Goal: Task Accomplishment & Management: Use online tool/utility

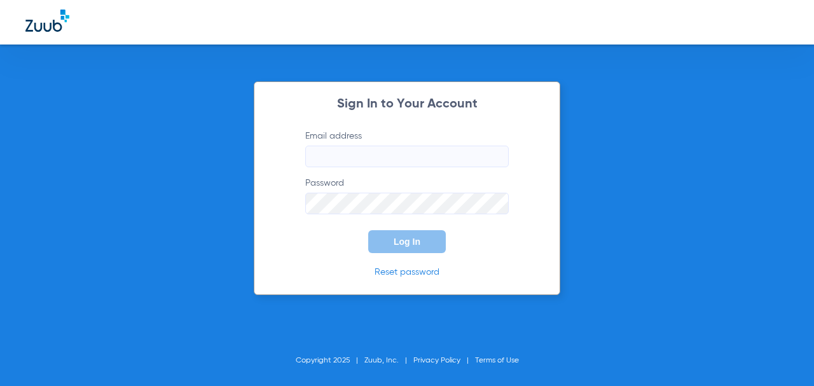
click at [434, 158] on input "Email address" at bounding box center [407, 157] width 204 height 22
type input "[EMAIL_ADDRESS][DOMAIN_NAME]"
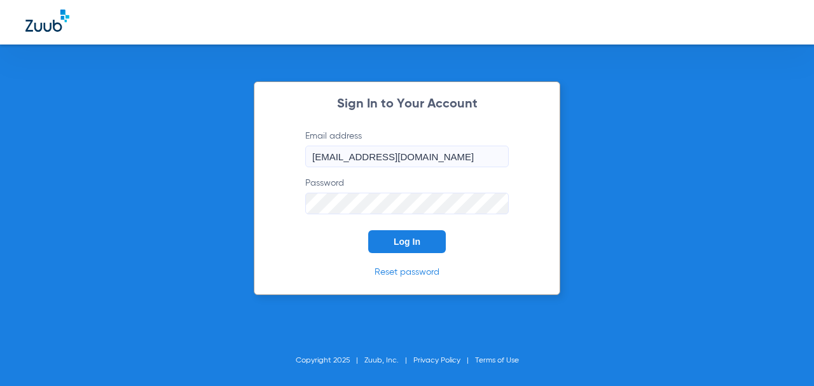
click at [368, 230] on button "Log In" at bounding box center [407, 241] width 78 height 23
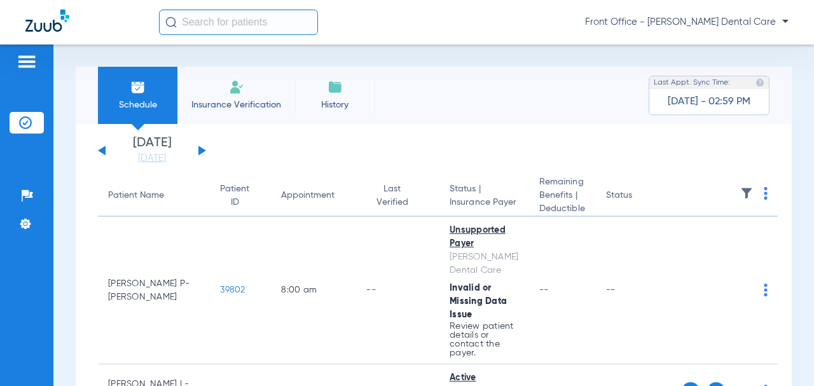
click at [194, 150] on div "[DATE] [DATE] [DATE] [DATE] [DATE] [DATE] [DATE] [DATE] [DATE] [DATE] [DATE] [D…" at bounding box center [152, 151] width 108 height 28
click at [198, 149] on div "[DATE] [DATE] [DATE] [DATE] [DATE] [DATE] [DATE] [DATE] [DATE] [DATE] [DATE] [D…" at bounding box center [152, 151] width 108 height 28
click at [199, 149] on button at bounding box center [203, 151] width 8 height 10
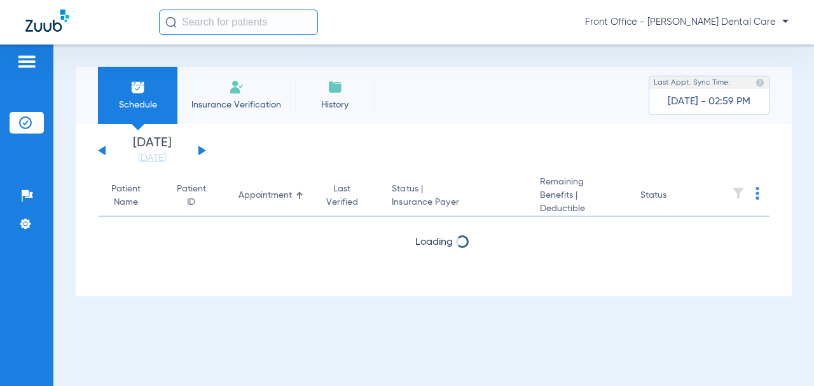
click at [199, 149] on button at bounding box center [203, 151] width 8 height 10
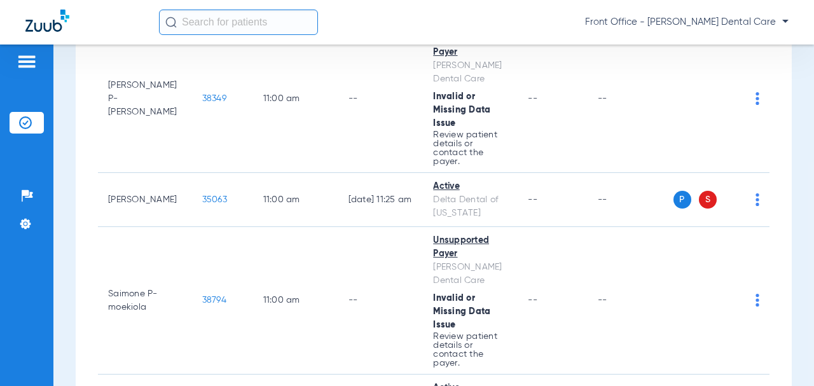
scroll to position [2418, 0]
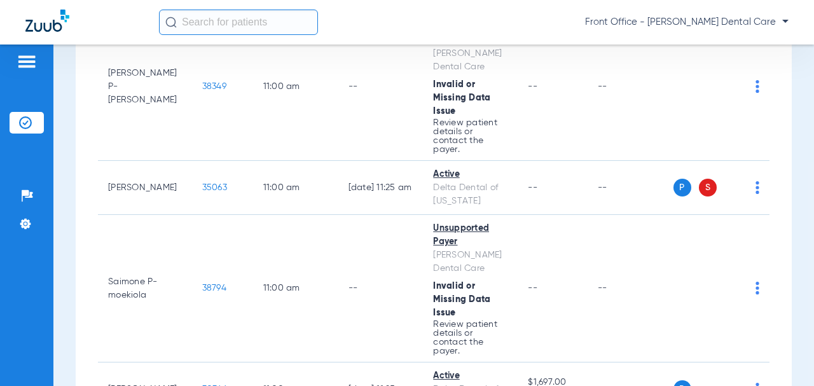
click at [202, 192] on span "35063" at bounding box center [214, 187] width 25 height 9
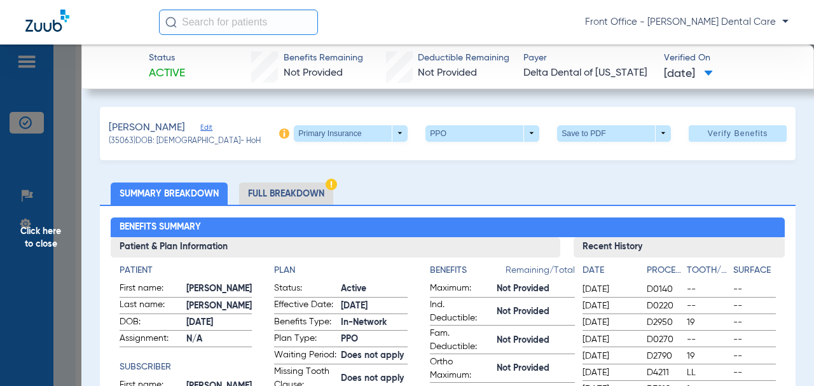
click at [46, 237] on span "Click here to close" at bounding box center [40, 238] width 81 height 386
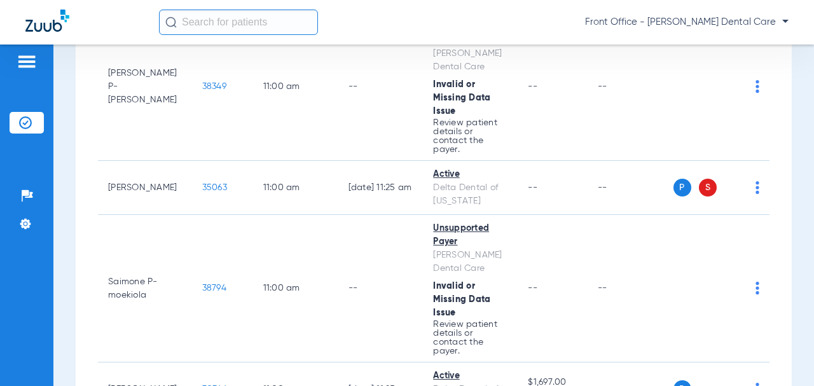
click at [202, 192] on span "35063" at bounding box center [214, 187] width 25 height 9
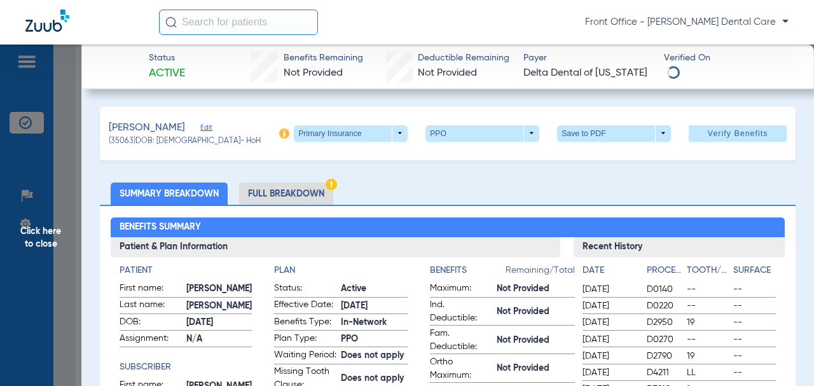
click at [386, 134] on span at bounding box center [351, 133] width 114 height 17
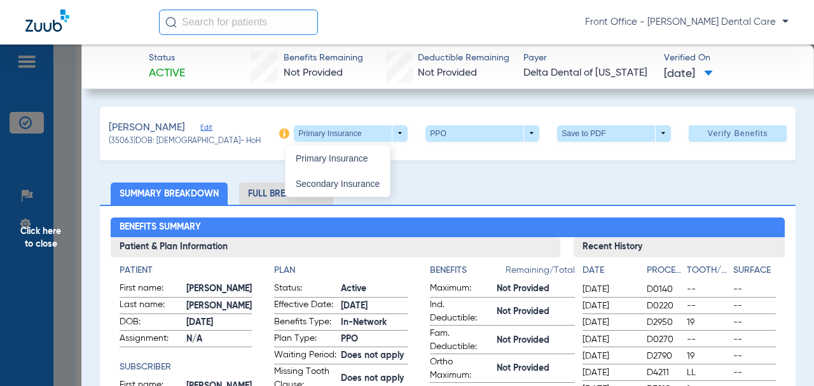
click at [334, 191] on button "Secondary Insurance" at bounding box center [338, 183] width 104 height 25
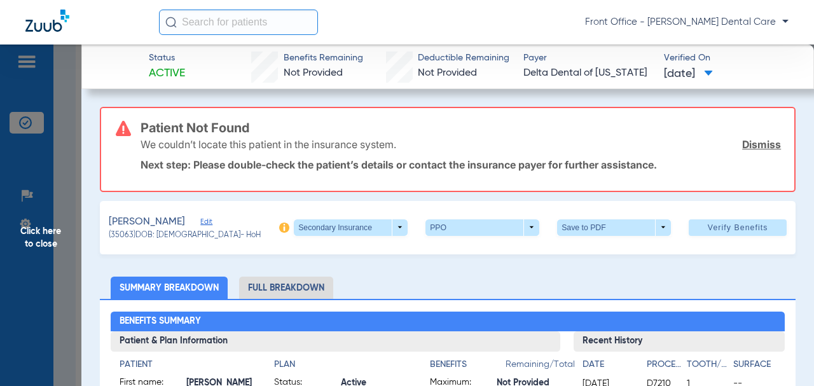
click at [212, 221] on span "Edit" at bounding box center [205, 224] width 11 height 12
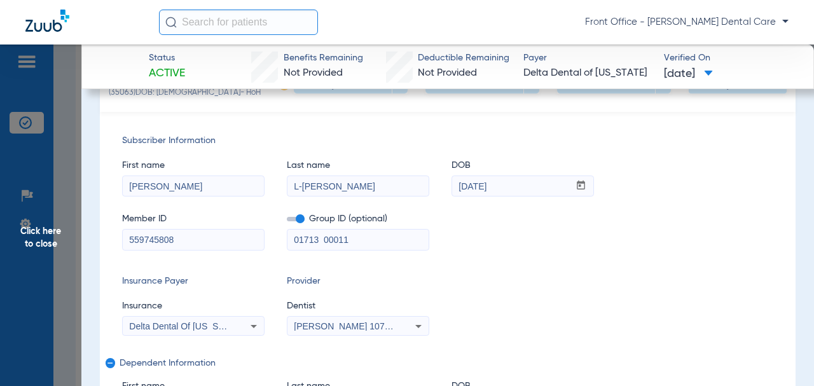
scroll to position [191, 0]
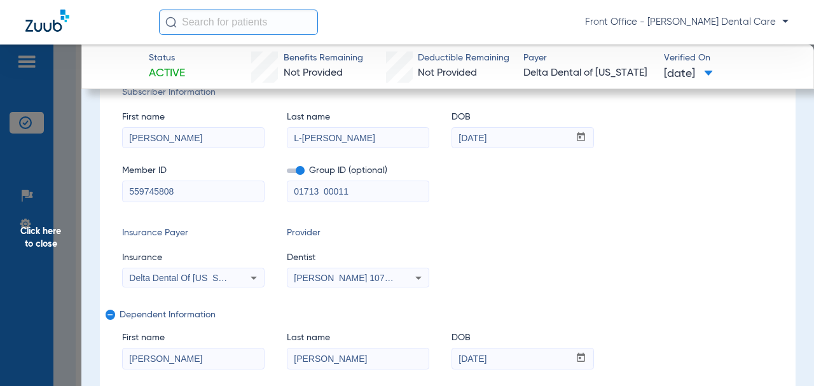
drag, startPoint x: 314, startPoint y: 194, endPoint x: 334, endPoint y: 192, distance: 20.5
click at [280, 194] on div "Member ID 559745808 Group ID (optional) 01713 00011" at bounding box center [448, 177] width 652 height 49
paste input "-00016"
type input "01713-00016"
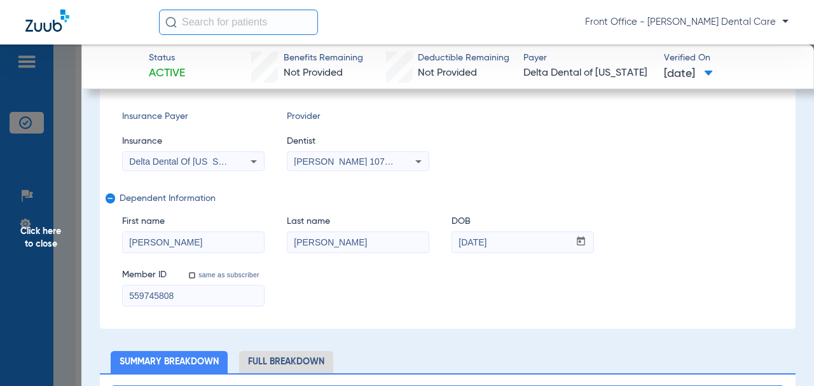
scroll to position [318, 0]
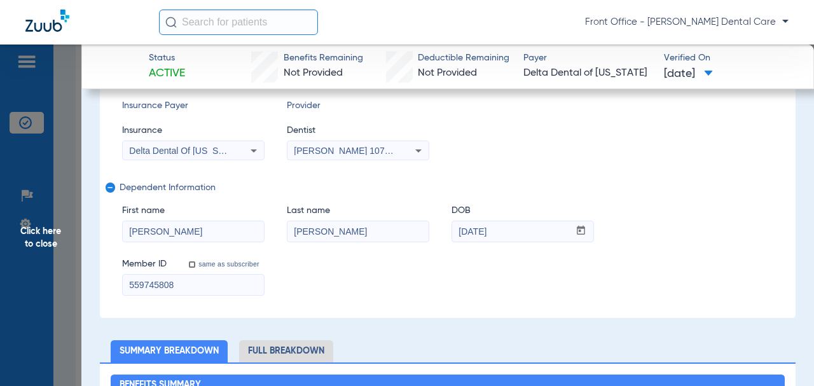
click at [109, 279] on div "Subscriber Information First name [PERSON_NAME] Last name L-[PERSON_NAME] mm / …" at bounding box center [448, 127] width 696 height 382
paste input "011063362602"
type input "011063362602"
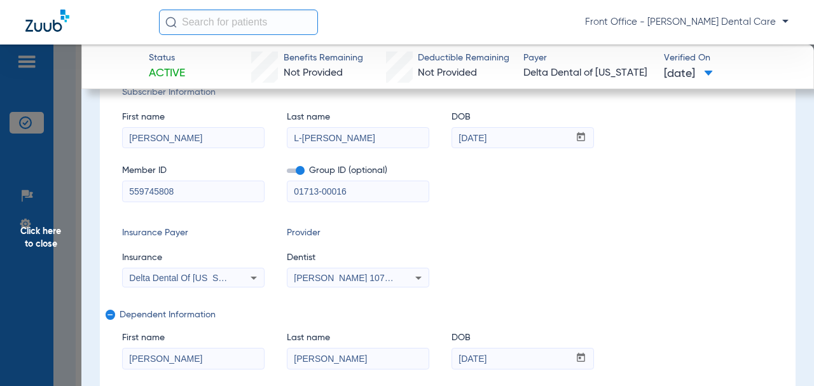
scroll to position [127, 0]
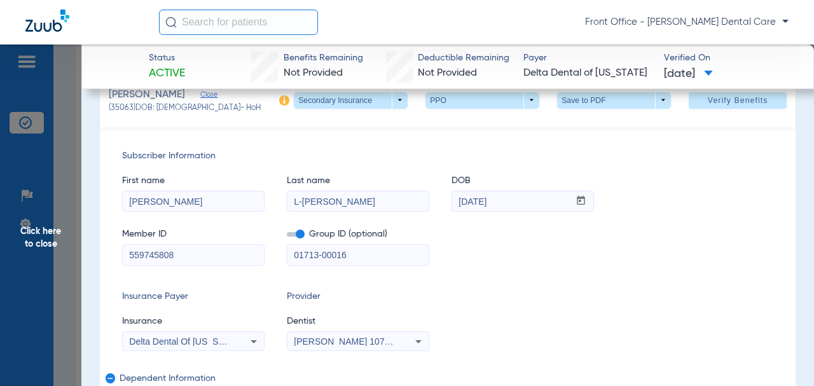
drag, startPoint x: 327, startPoint y: 202, endPoint x: 270, endPoint y: 201, distance: 57.3
click at [270, 201] on div "First name [PERSON_NAME] Last name [PERSON_NAME] DOB mm / dd / yyyy [DATE]" at bounding box center [448, 187] width 652 height 49
type input "Lilly"
drag, startPoint x: 206, startPoint y: 257, endPoint x: 144, endPoint y: 255, distance: 61.7
click at [120, 255] on div "Subscriber Information First name [PERSON_NAME] Last name [PERSON_NAME] mm / dd…" at bounding box center [448, 318] width 696 height 382
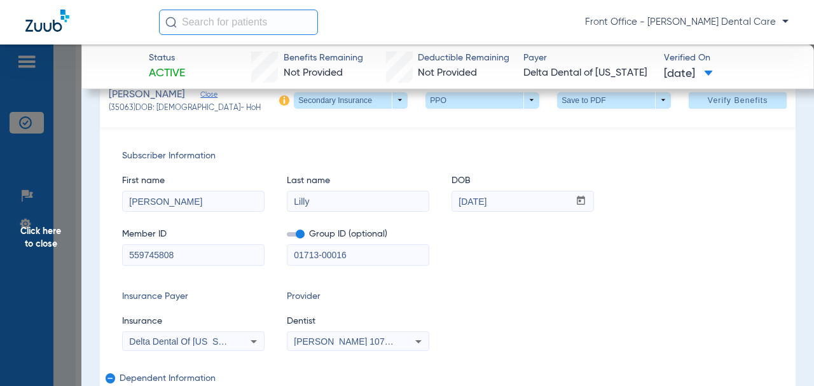
paste input "011063362601"
type input "011063362601"
drag, startPoint x: 462, startPoint y: 194, endPoint x: 414, endPoint y: 191, distance: 48.5
click at [414, 191] on div "First name [PERSON_NAME] Last name [PERSON_NAME] mm / dd / yyyy [DATE]" at bounding box center [448, 187] width 652 height 49
type input "[DATE]"
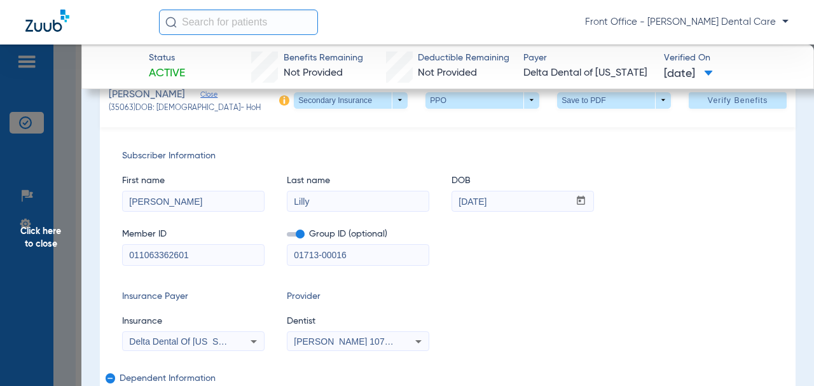
click at [566, 159] on span "Subscriber Information" at bounding box center [448, 156] width 652 height 13
click at [722, 104] on span "Verify Benefits" at bounding box center [738, 100] width 60 height 10
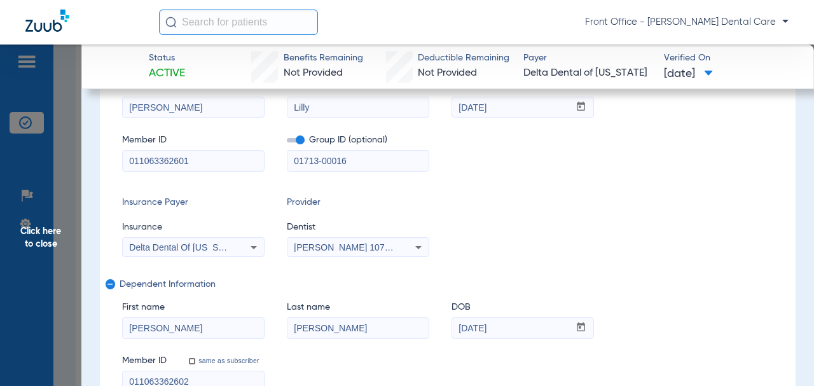
scroll to position [33, 0]
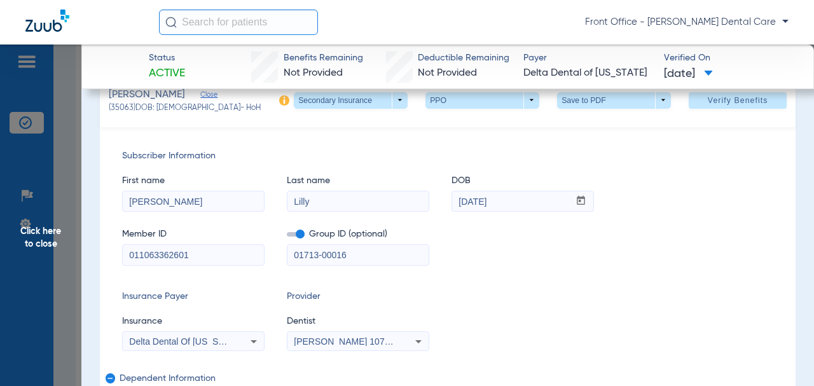
click at [41, 246] on span "Click here to close" at bounding box center [40, 238] width 81 height 386
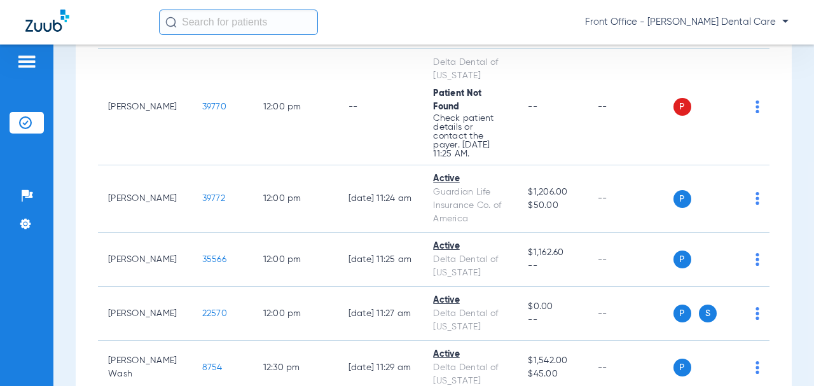
scroll to position [3054, 0]
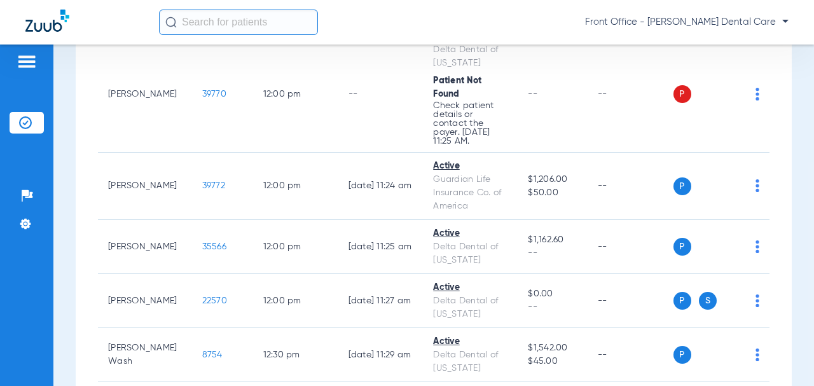
click at [202, 99] on span "39770" at bounding box center [214, 94] width 24 height 9
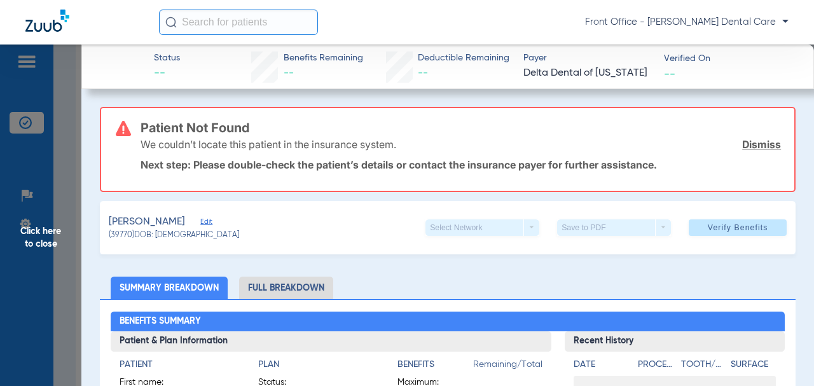
click at [212, 223] on span "Edit" at bounding box center [205, 224] width 11 height 12
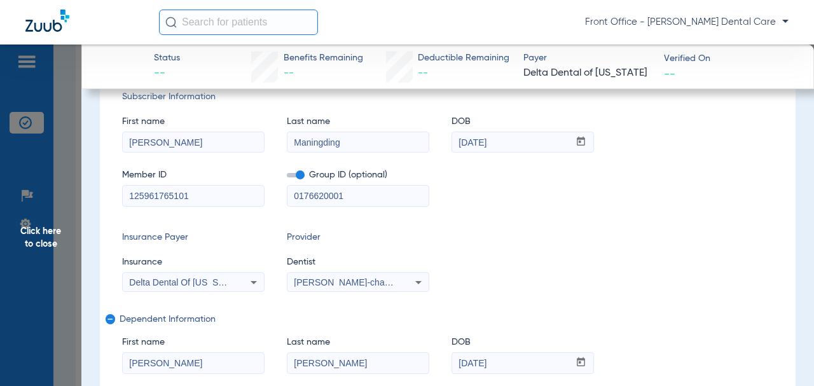
scroll to position [191, 0]
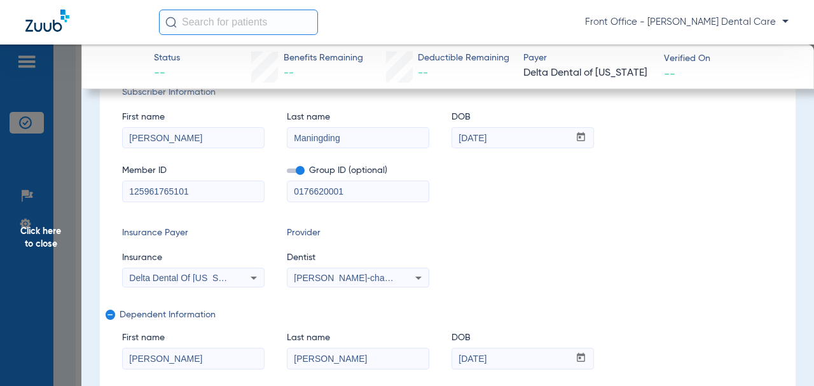
drag, startPoint x: 354, startPoint y: 190, endPoint x: 324, endPoint y: 199, distance: 31.2
click at [262, 199] on div "Member ID 125961765101 Group ID (optional) 0176620001" at bounding box center [448, 177] width 652 height 49
paste input "-"
type input "01766-20001"
drag, startPoint x: 199, startPoint y: 195, endPoint x: 127, endPoint y: 196, distance: 71.3
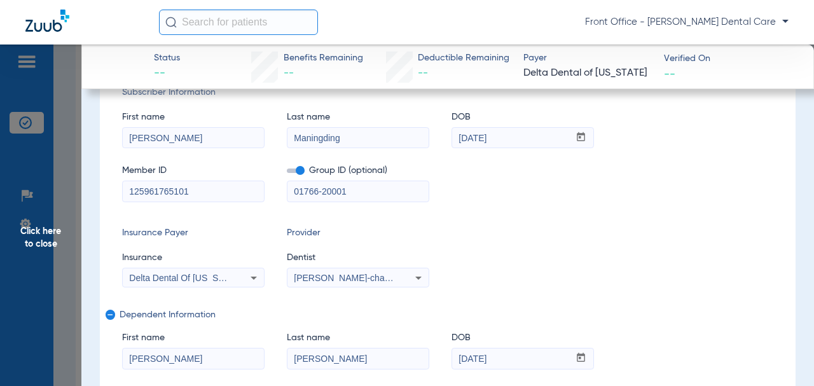
click at [127, 196] on input "125961765101" at bounding box center [193, 191] width 141 height 20
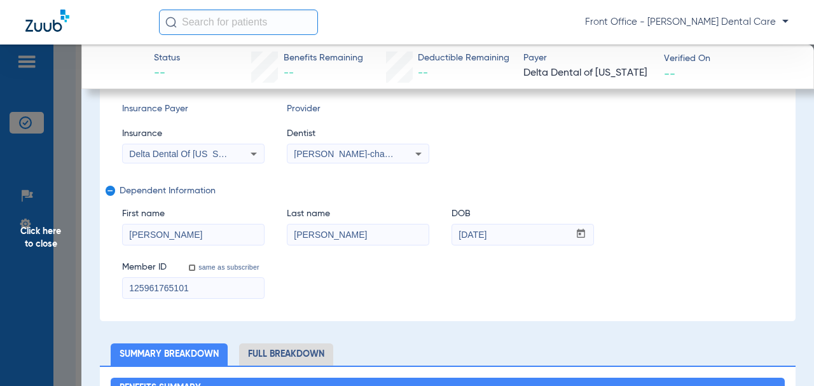
scroll to position [318, 0]
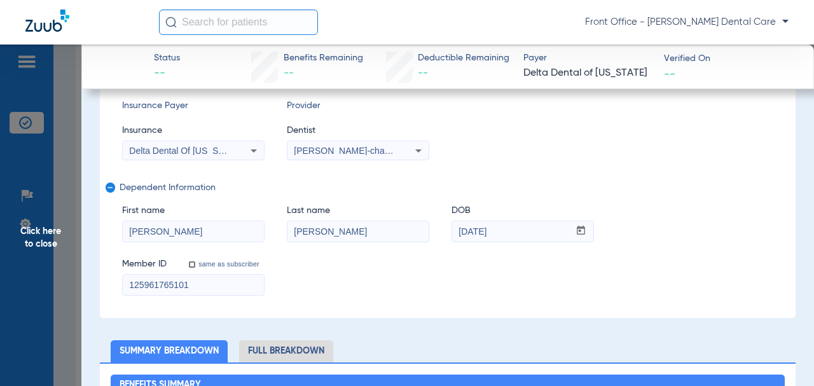
drag, startPoint x: 178, startPoint y: 284, endPoint x: 128, endPoint y: 284, distance: 50.3
click at [128, 284] on input "125961765101" at bounding box center [193, 285] width 141 height 20
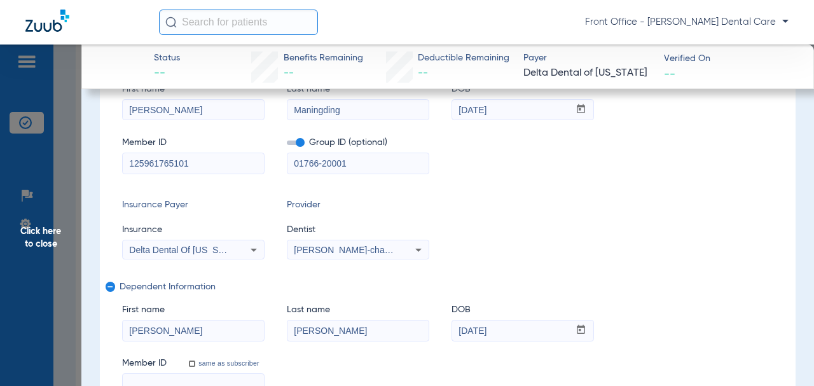
scroll to position [417, 0]
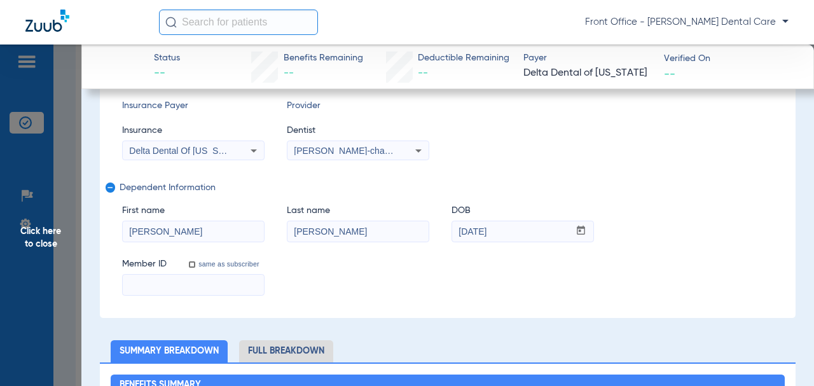
drag, startPoint x: 134, startPoint y: 232, endPoint x: 249, endPoint y: 230, distance: 115.8
click at [116, 232] on div "Subscriber Information First name [PERSON_NAME] Last name [PERSON_NAME] DOB mm …" at bounding box center [448, 127] width 696 height 382
drag, startPoint x: 335, startPoint y: 232, endPoint x: 367, endPoint y: 232, distance: 32.5
click at [261, 232] on div "First name Last name [PERSON_NAME] DOB mm / dd / yyyy [DATE]" at bounding box center [448, 217] width 652 height 49
drag, startPoint x: 442, startPoint y: 233, endPoint x: 177, endPoint y: 194, distance: 268.1
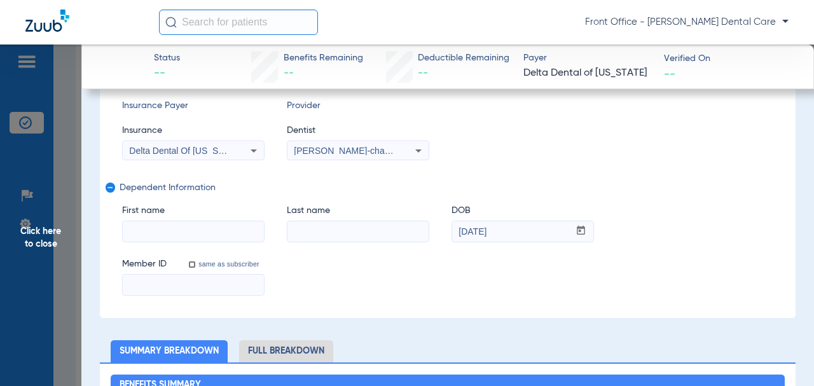
click at [435, 233] on div "First name Last name DOB mm / dd / yyyy [DATE]" at bounding box center [448, 217] width 652 height 49
click at [113, 186] on mat-icon "remove" at bounding box center [110, 190] width 8 height 15
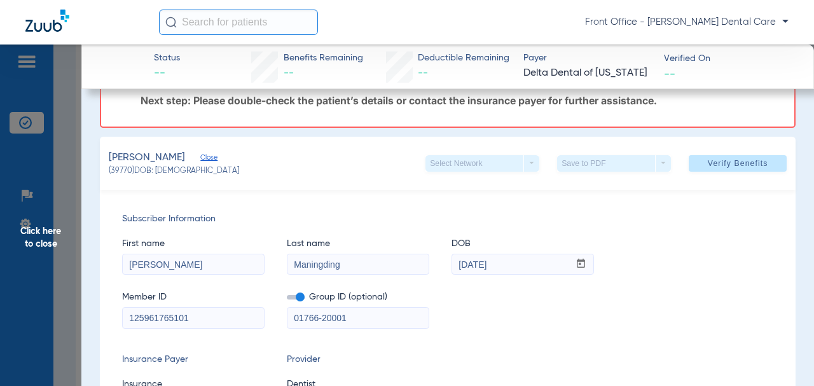
scroll to position [64, 0]
click at [695, 159] on span at bounding box center [738, 164] width 98 height 31
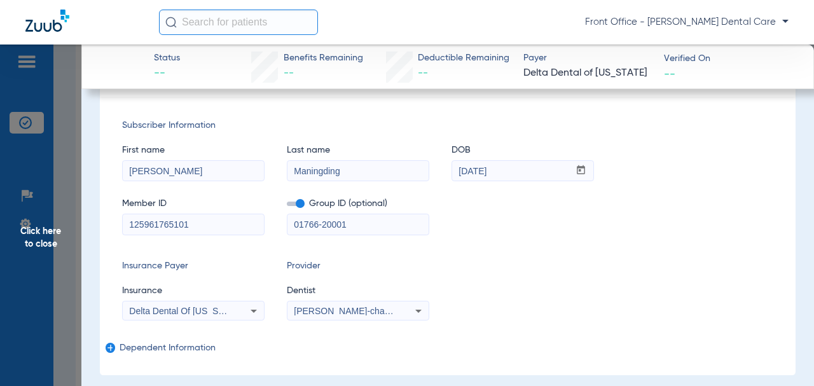
scroll to position [0, 0]
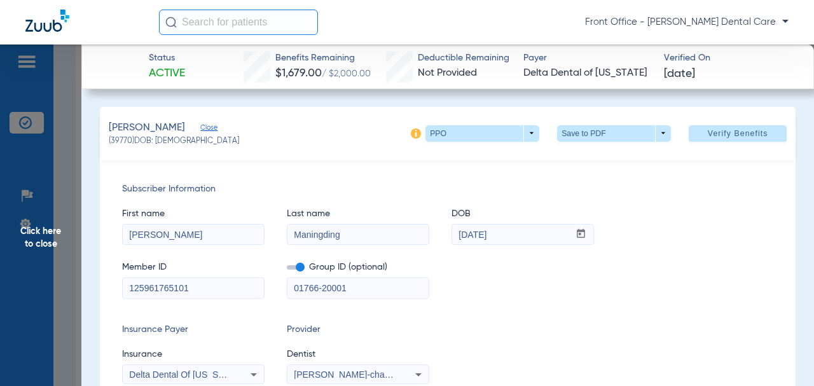
click at [599, 134] on span at bounding box center [614, 133] width 31 height 31
click at [596, 162] on span "Save to PDF" at bounding box center [610, 158] width 50 height 9
click at [53, 247] on span "Click here to close" at bounding box center [40, 238] width 81 height 386
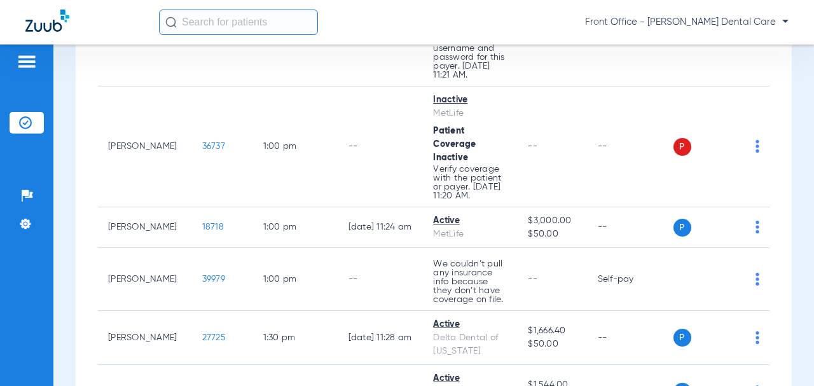
scroll to position [3690, 0]
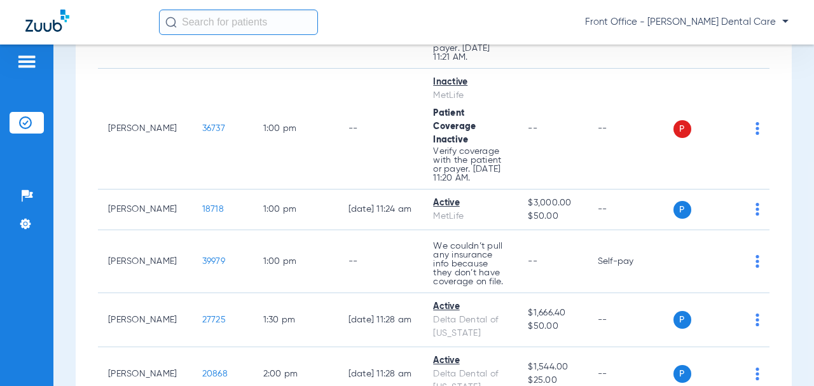
click at [202, 133] on span "36737" at bounding box center [213, 128] width 23 height 9
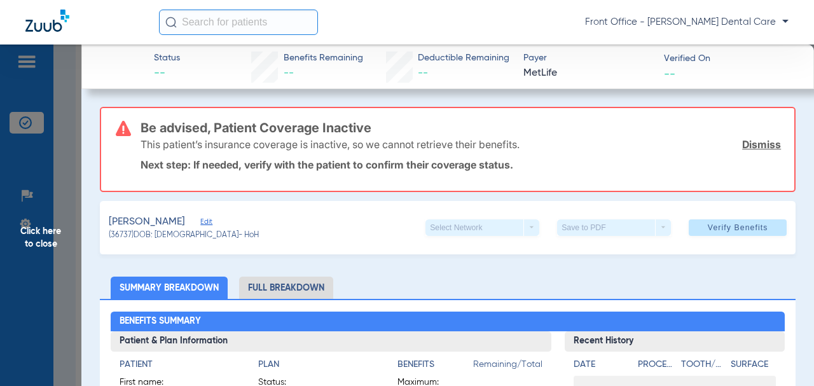
click at [36, 246] on span "Click here to close" at bounding box center [40, 238] width 81 height 386
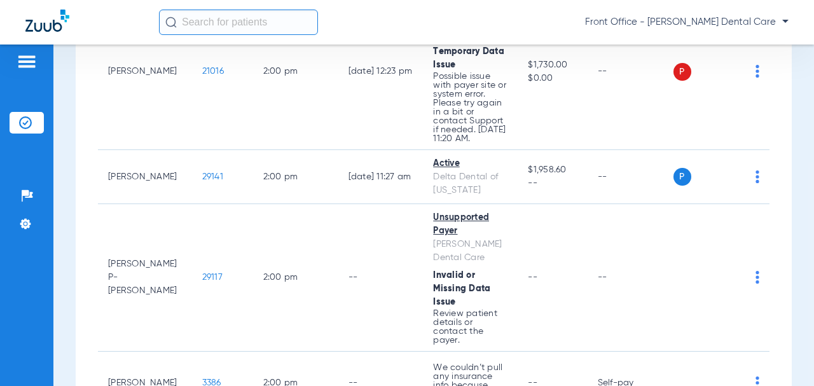
scroll to position [4072, 0]
